Goal: Check status: Check status

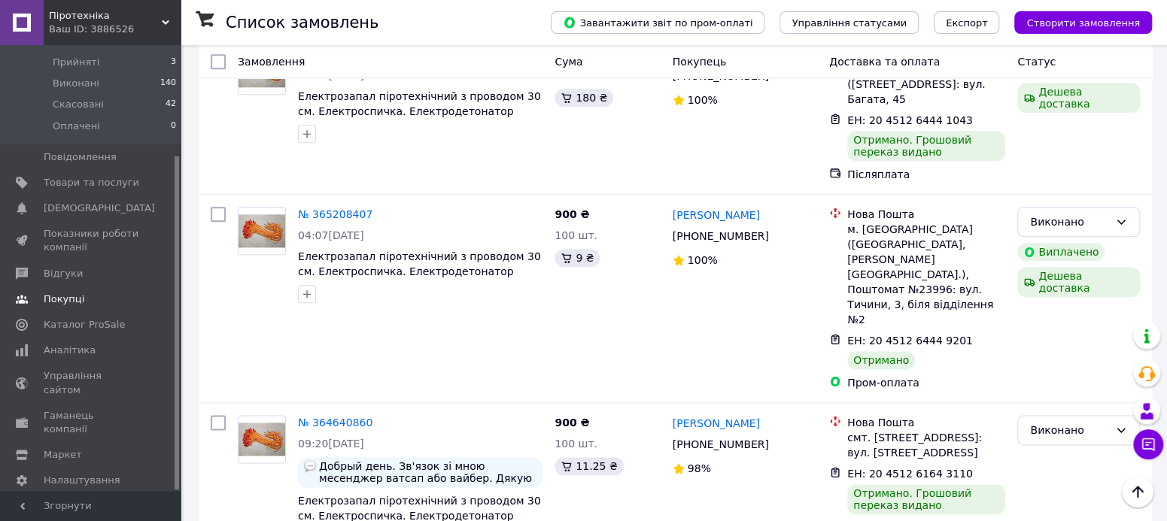
scroll to position [941, 0]
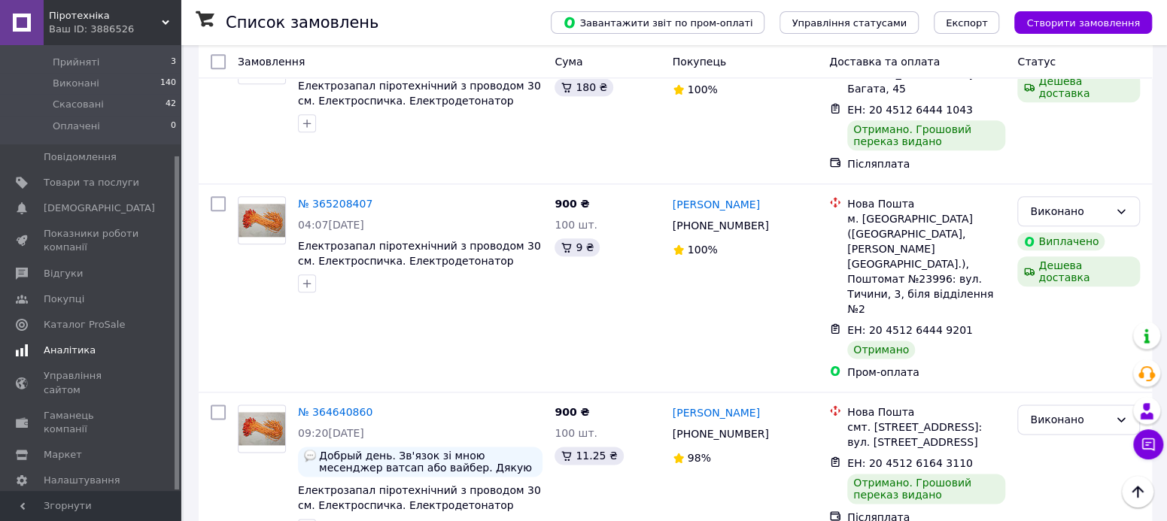
click at [78, 344] on span "Аналітика" at bounding box center [70, 351] width 52 height 14
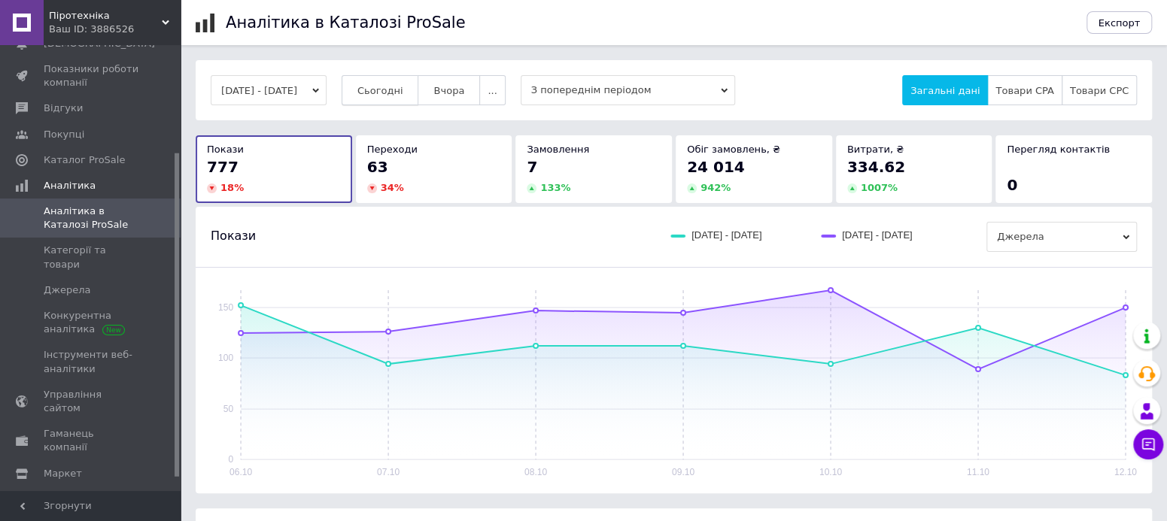
click at [403, 90] on span "Сьогодні" at bounding box center [380, 90] width 46 height 11
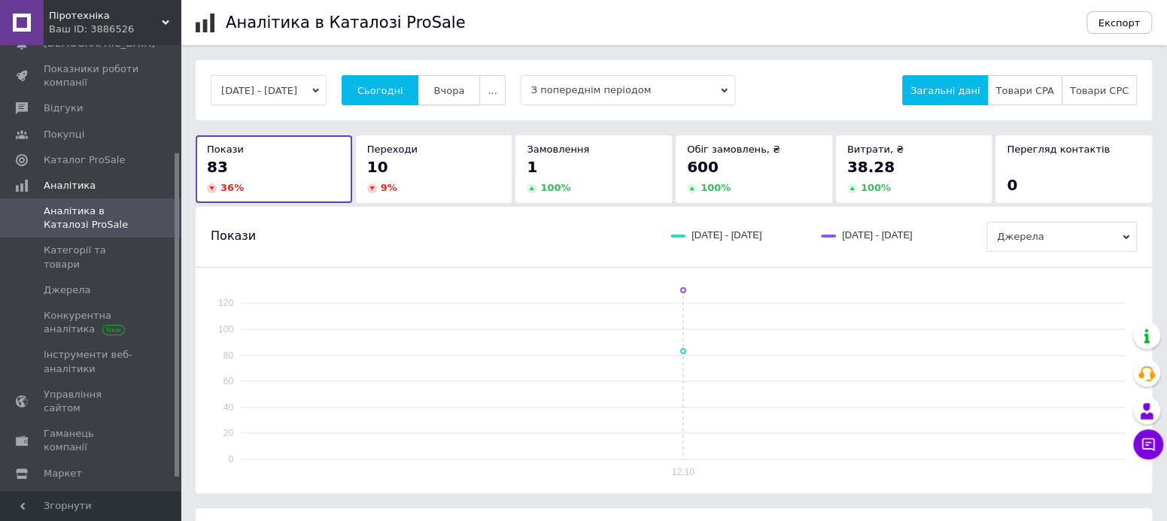
click at [464, 85] on span "Вчора" at bounding box center [448, 90] width 31 height 11
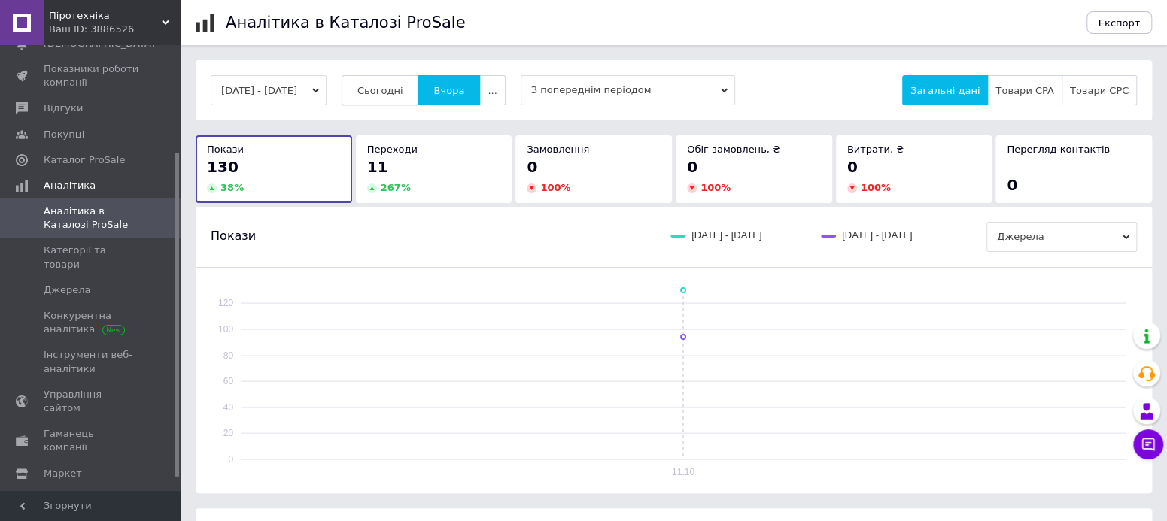
click at [419, 90] on button "Сьогодні" at bounding box center [381, 90] width 78 height 30
